Goal: Task Accomplishment & Management: Manage account settings

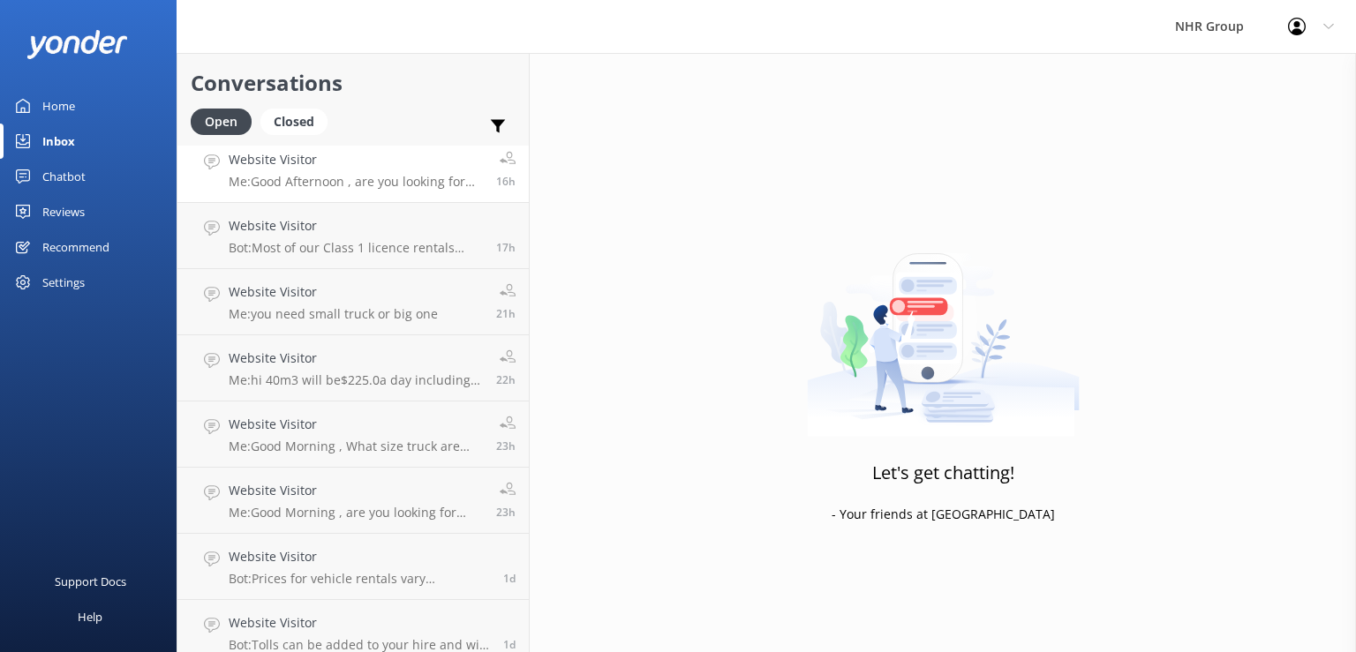
scroll to position [155, 0]
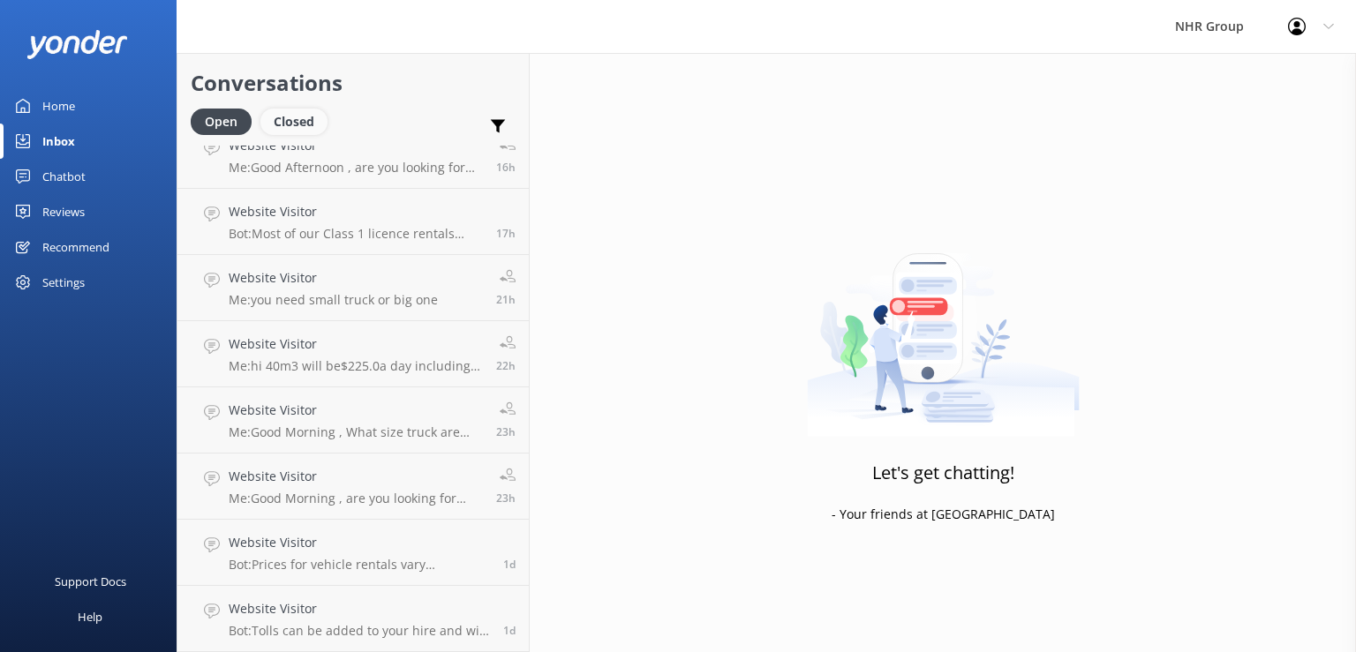
click at [294, 124] on div "Closed" at bounding box center [293, 122] width 67 height 26
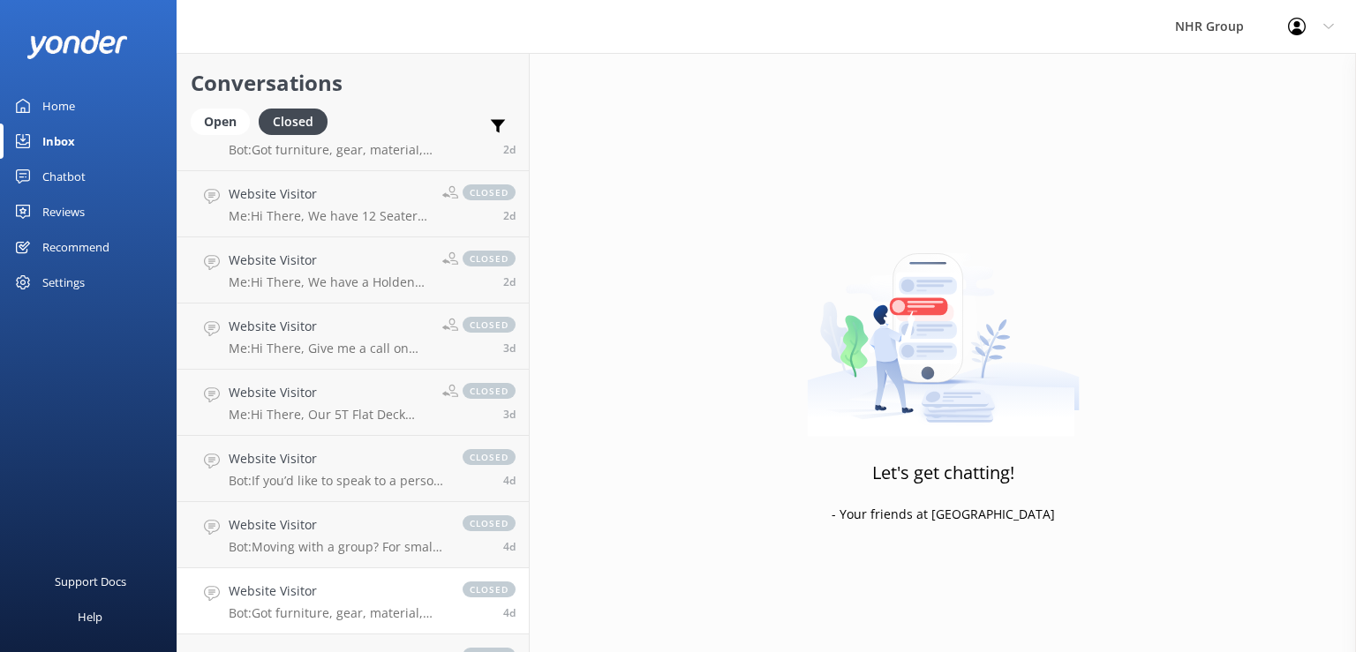
scroll to position [342, 0]
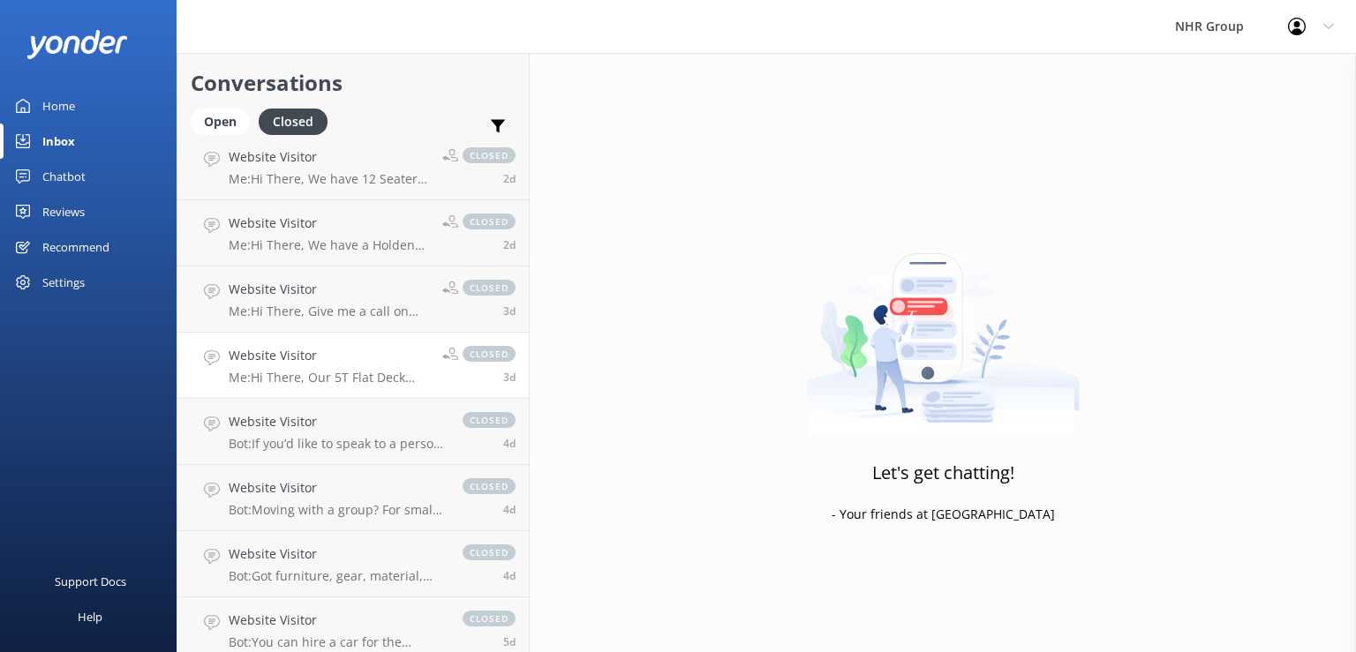
click at [347, 366] on div "Website Visitor Me: Hi There, Our 5T Flat Deck has a 6.0m Deck & that is $165.0…" at bounding box center [329, 365] width 200 height 39
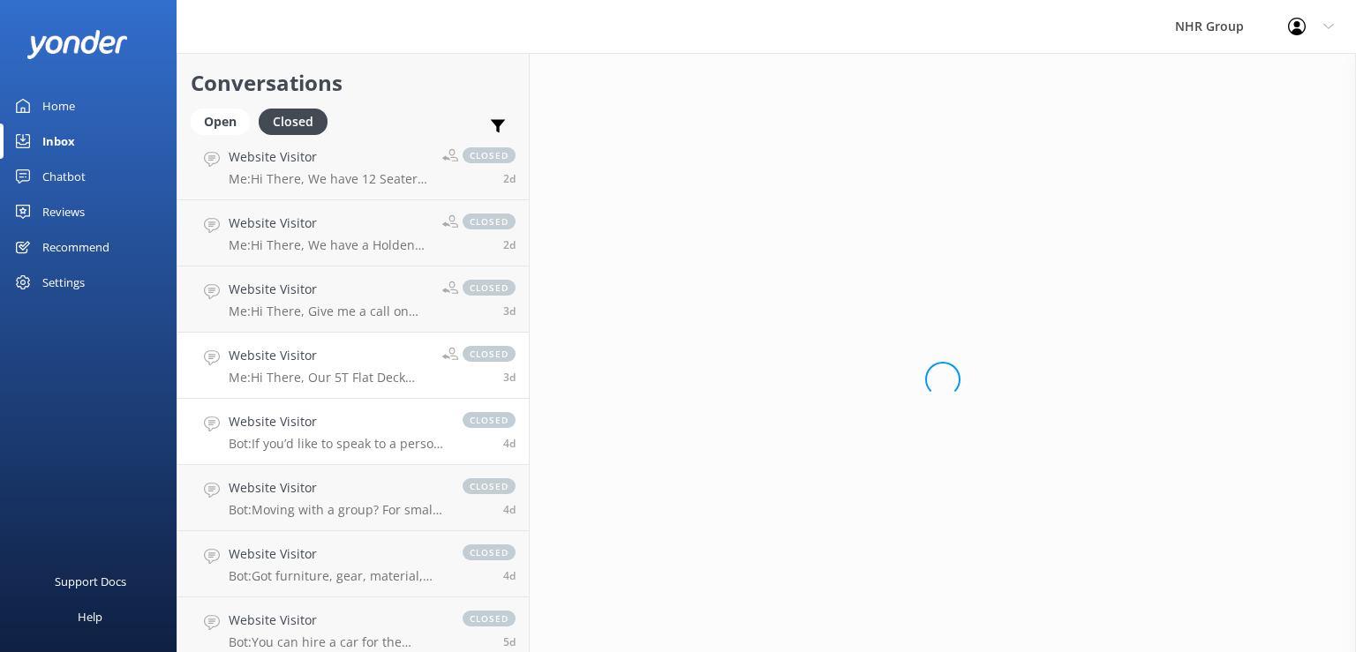
click at [353, 449] on p "Bot: If you’d like to speak to a person on the NHR Group team, please call [PHO…" at bounding box center [337, 444] width 216 height 16
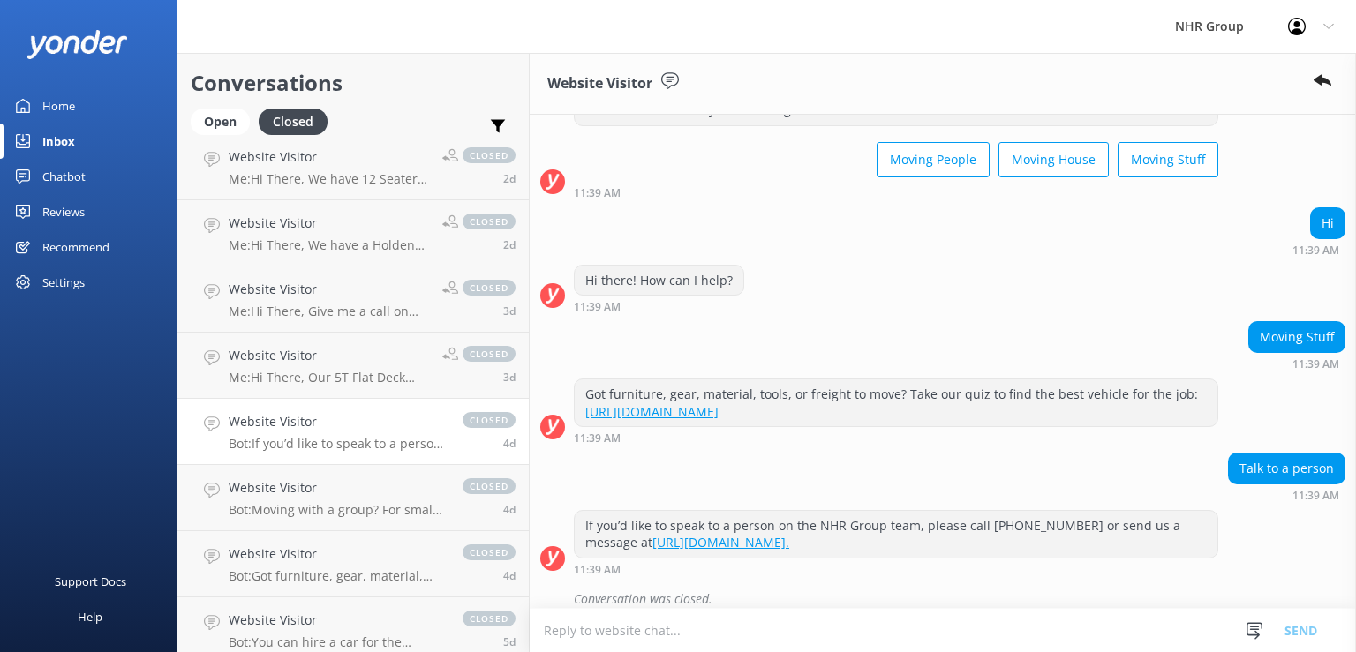
scroll to position [94, 0]
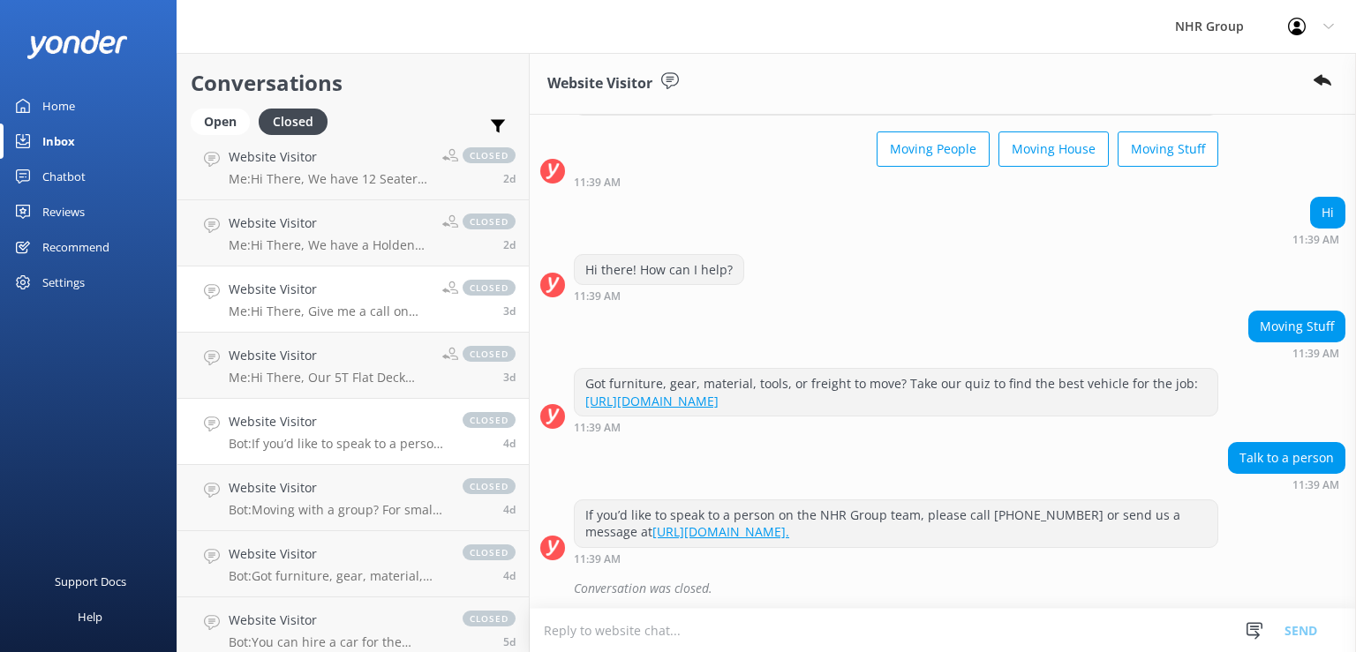
click at [345, 311] on p "Me: Hi There, Give me a call on [PHONE_NUMBER] to discuss & I will arrange this…" at bounding box center [329, 312] width 200 height 16
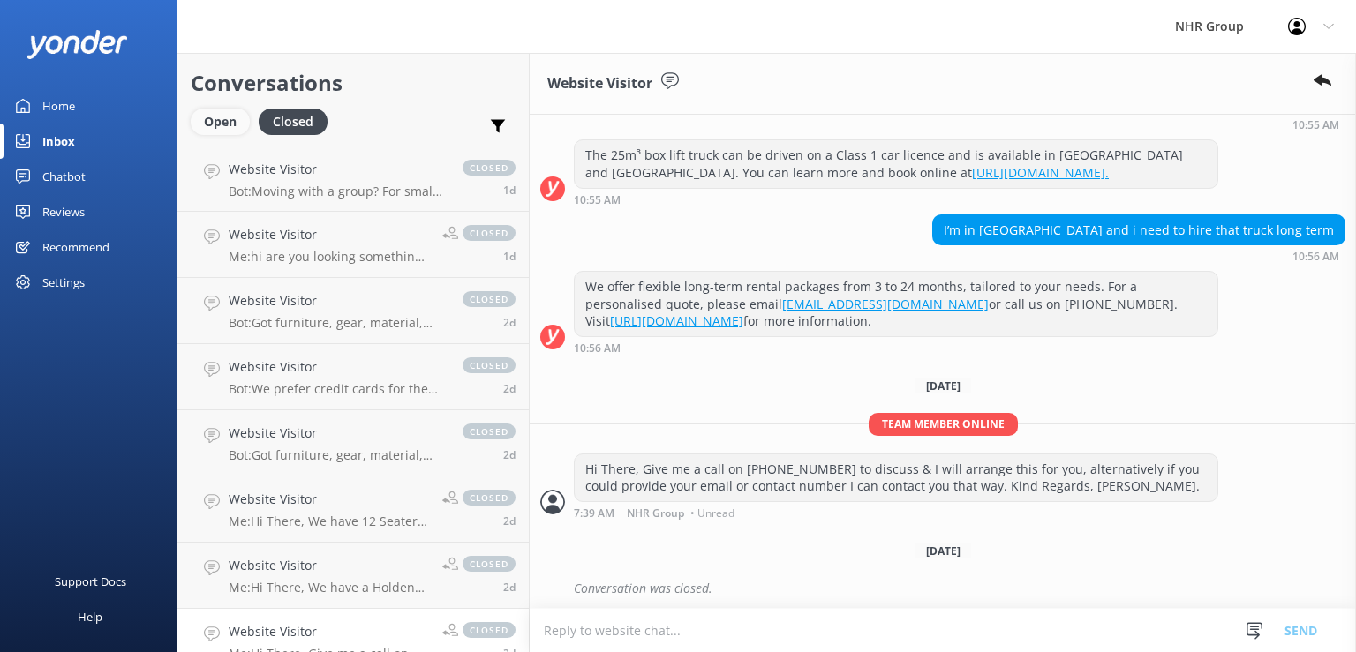
click at [237, 126] on div "Open" at bounding box center [220, 122] width 59 height 26
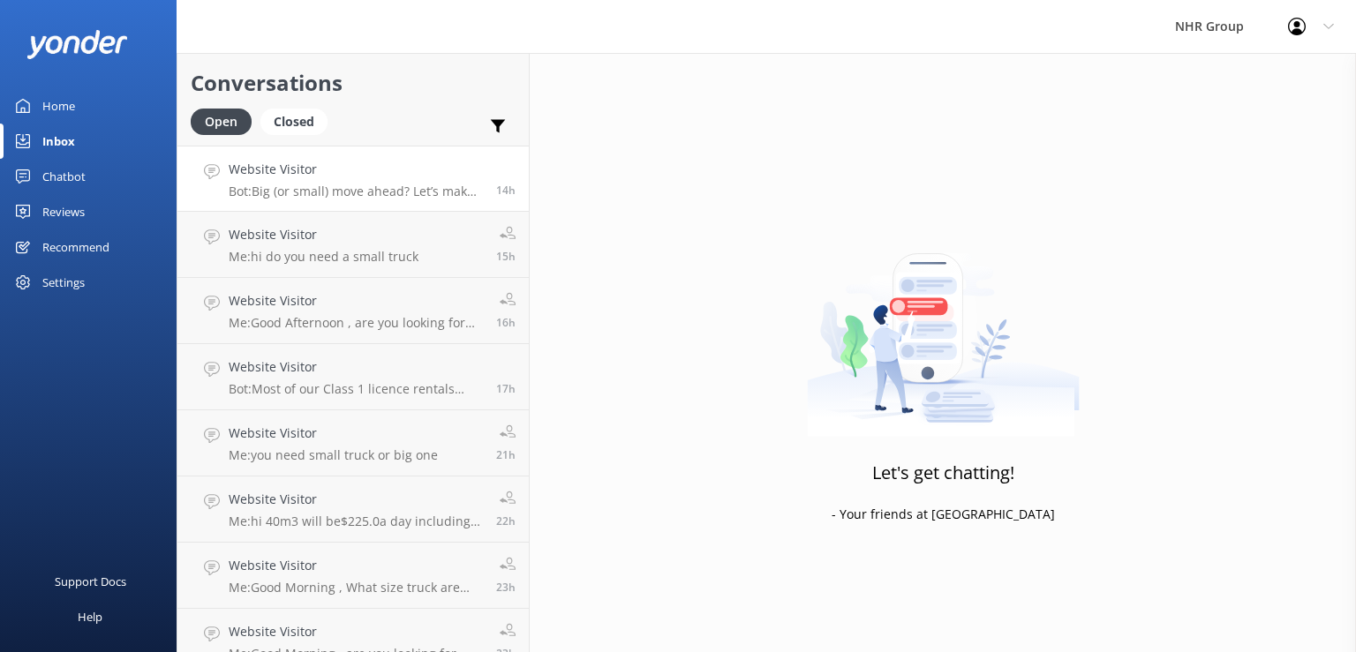
click at [334, 182] on div "Website Visitor Bot: Big (or small) move ahead? Let’s make sure you’ve got the …" at bounding box center [356, 179] width 254 height 38
